Goal: Navigation & Orientation: Find specific page/section

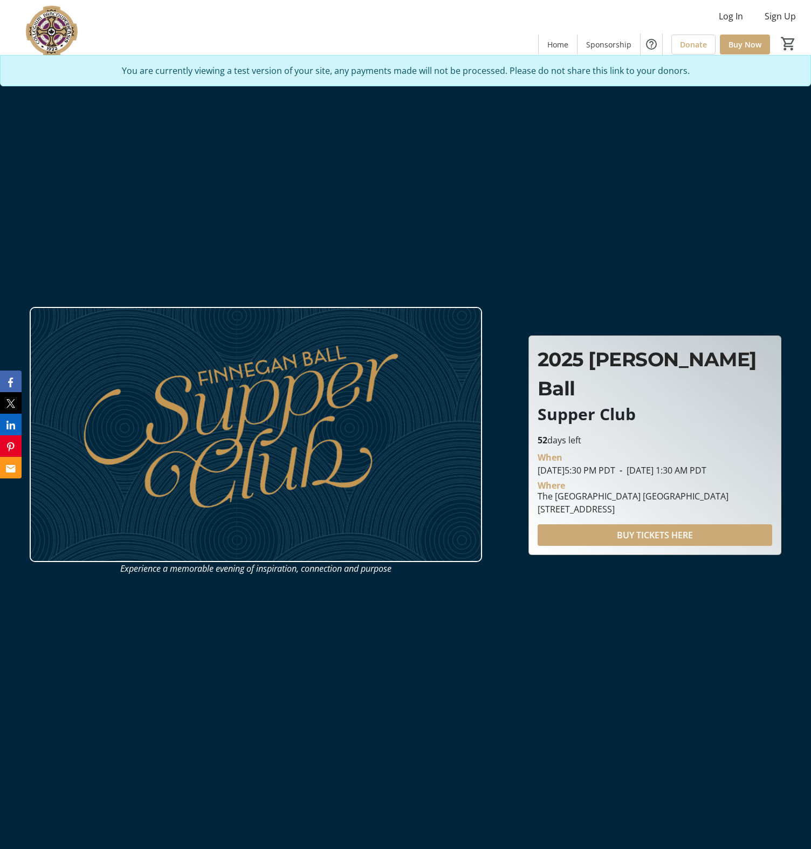
click at [58, 32] on img at bounding box center [54, 31] width 96 height 54
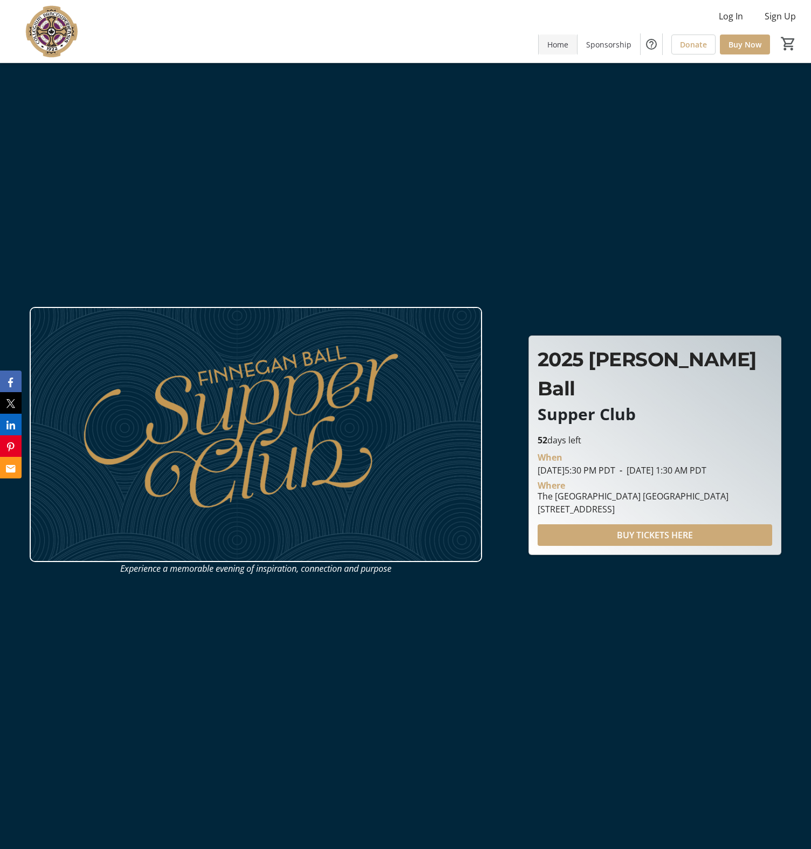
click at [552, 47] on span "Home" at bounding box center [557, 44] width 21 height 11
click at [322, 410] on img at bounding box center [256, 434] width 452 height 255
click at [609, 47] on span "Sponsorship" at bounding box center [608, 44] width 45 height 11
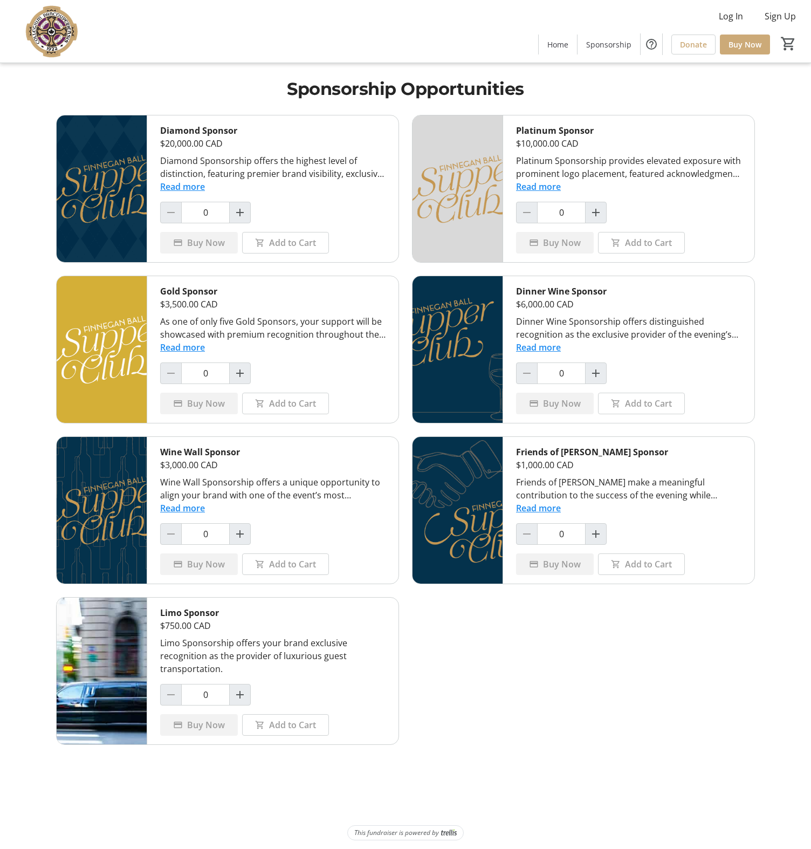
click at [22, 35] on img at bounding box center [54, 31] width 96 height 54
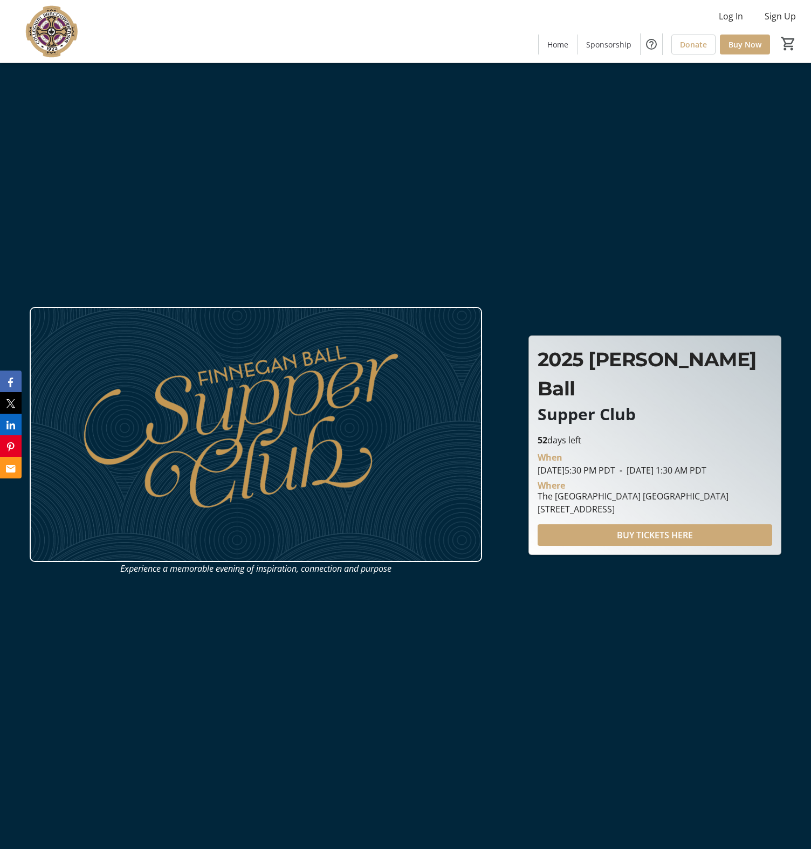
click at [38, 35] on img at bounding box center [54, 31] width 96 height 54
click at [56, 24] on img at bounding box center [54, 31] width 96 height 54
